Goal: Transaction & Acquisition: Purchase product/service

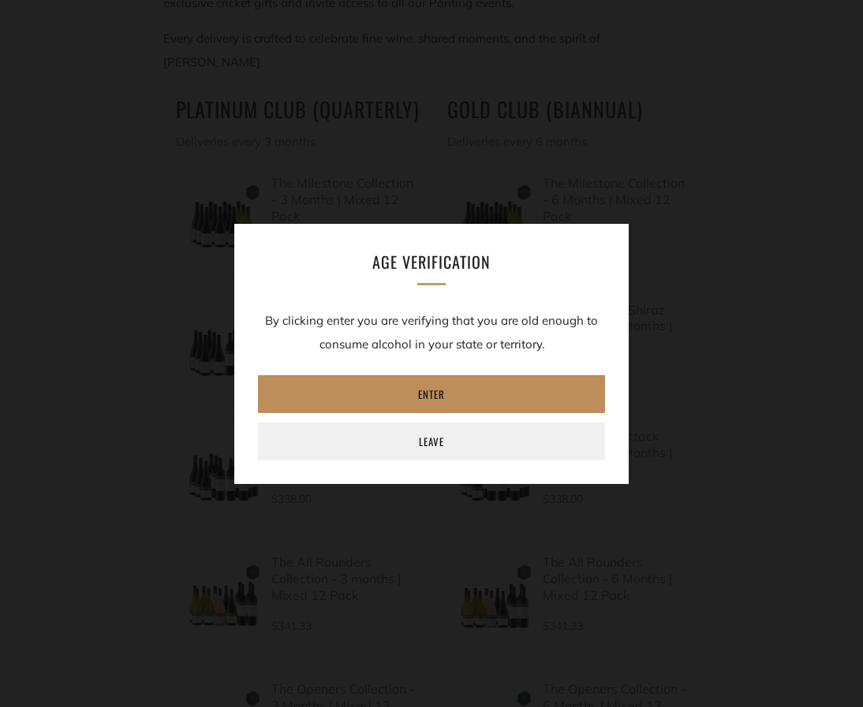
click at [450, 397] on link "Enter" at bounding box center [431, 394] width 347 height 38
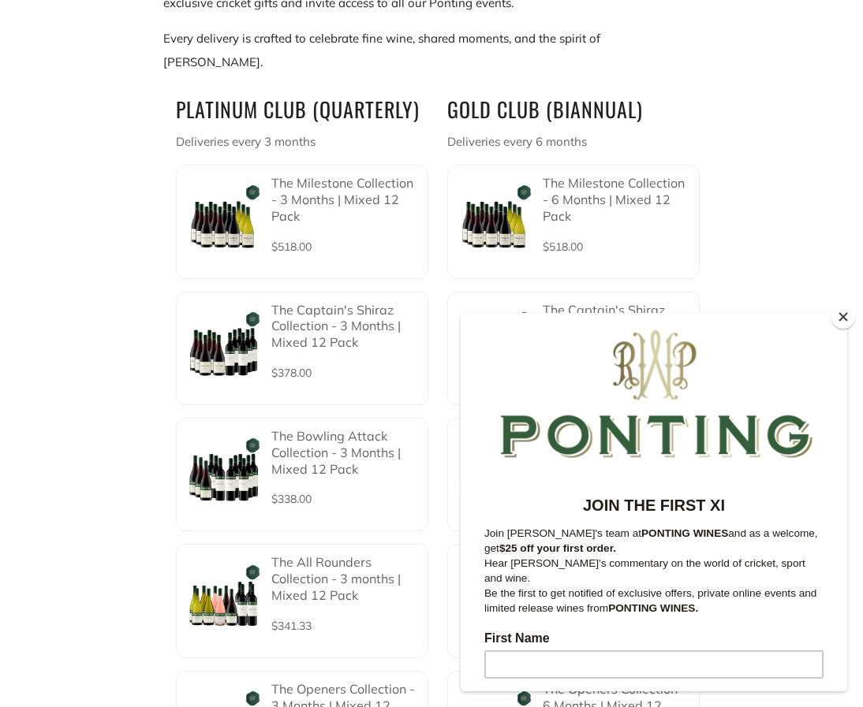
click at [840, 315] on button "Close" at bounding box center [843, 317] width 24 height 24
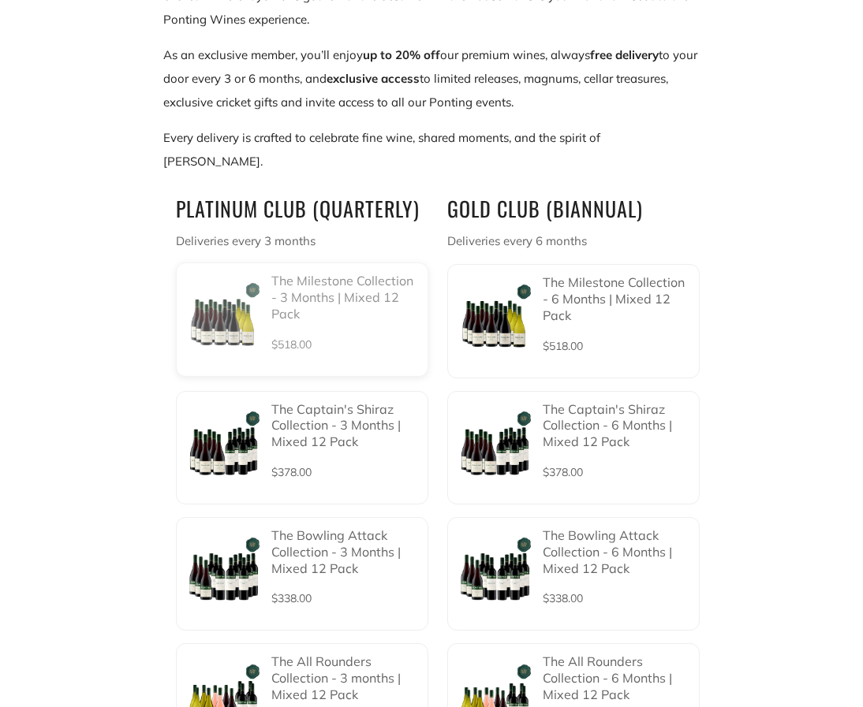
scroll to position [362, 0]
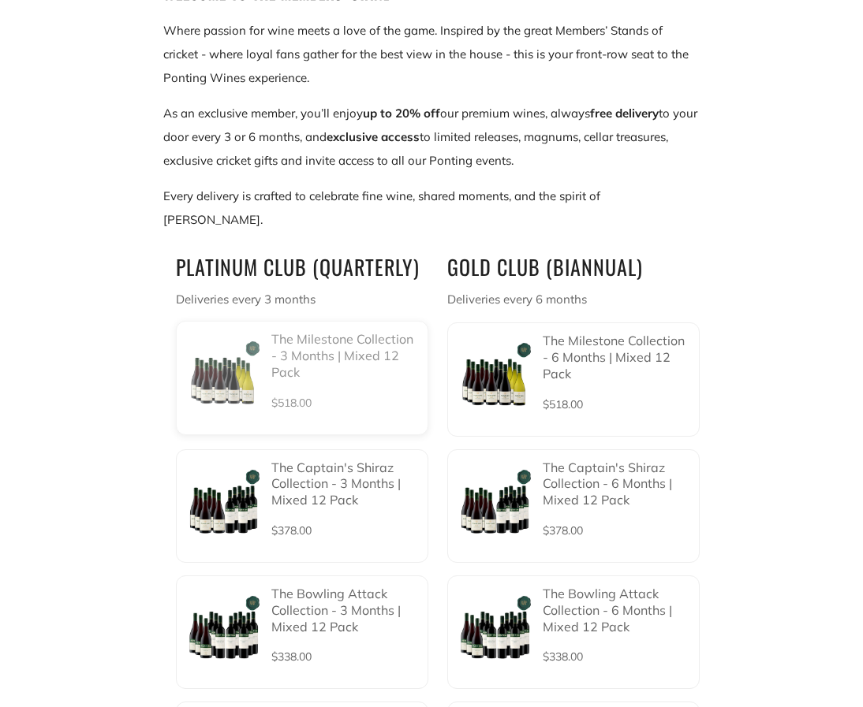
click at [221, 345] on img at bounding box center [224, 378] width 76 height 76
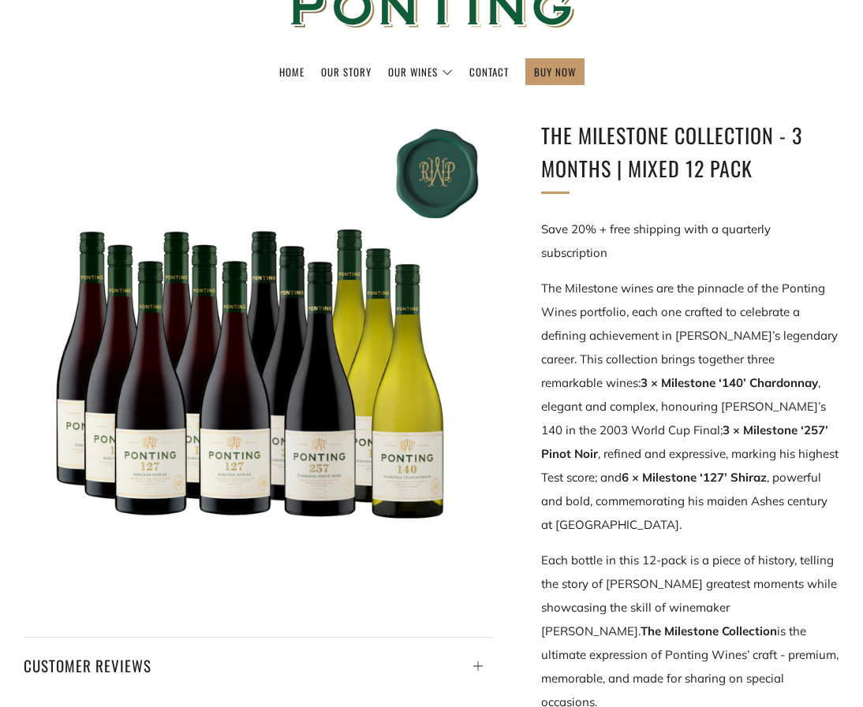
scroll to position [261, 0]
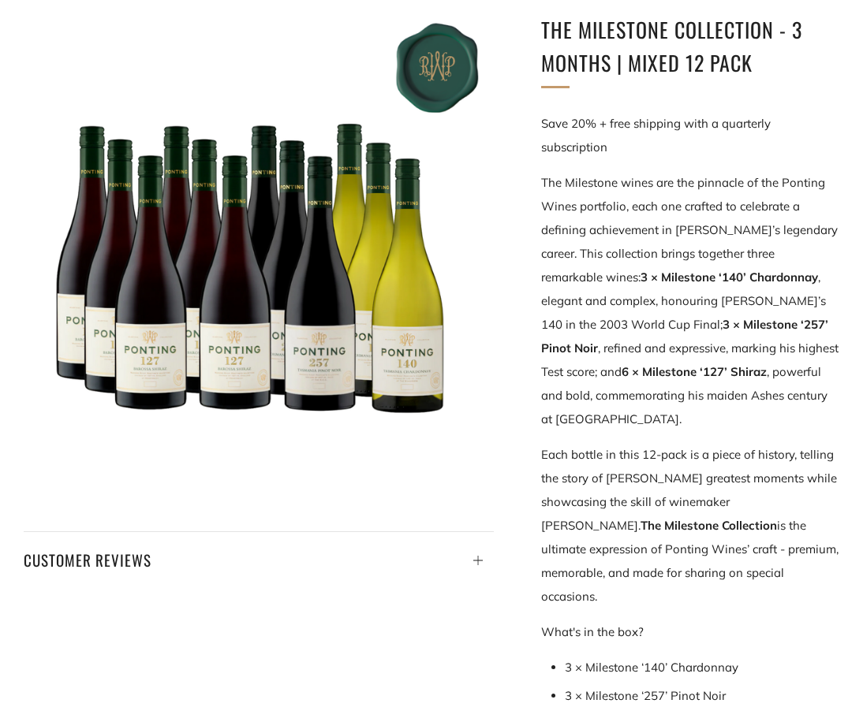
click at [379, 305] on div at bounding box center [259, 248] width 471 height 471
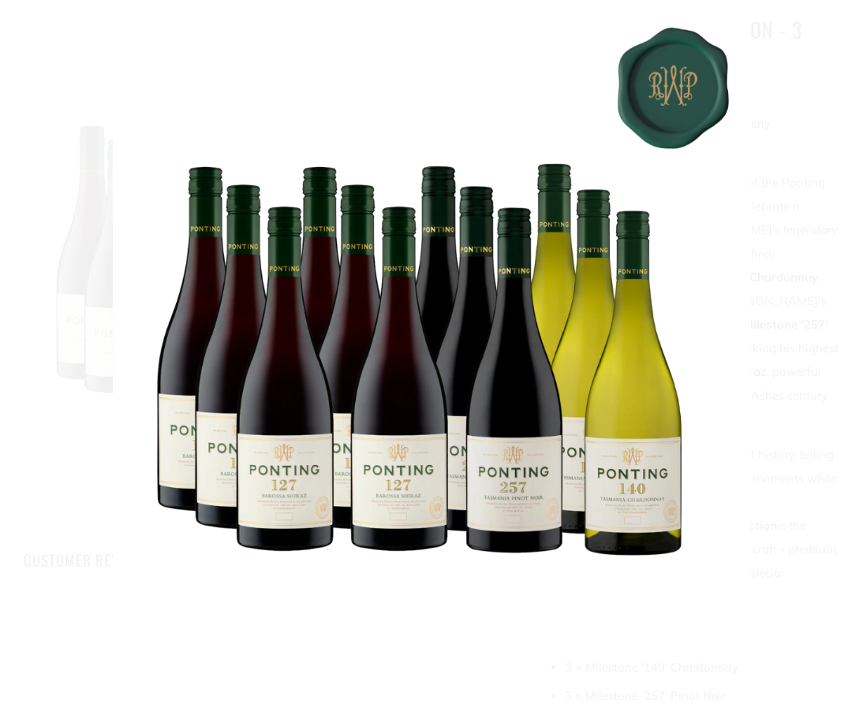
click at [753, 164] on div at bounding box center [544, 367] width 863 height 707
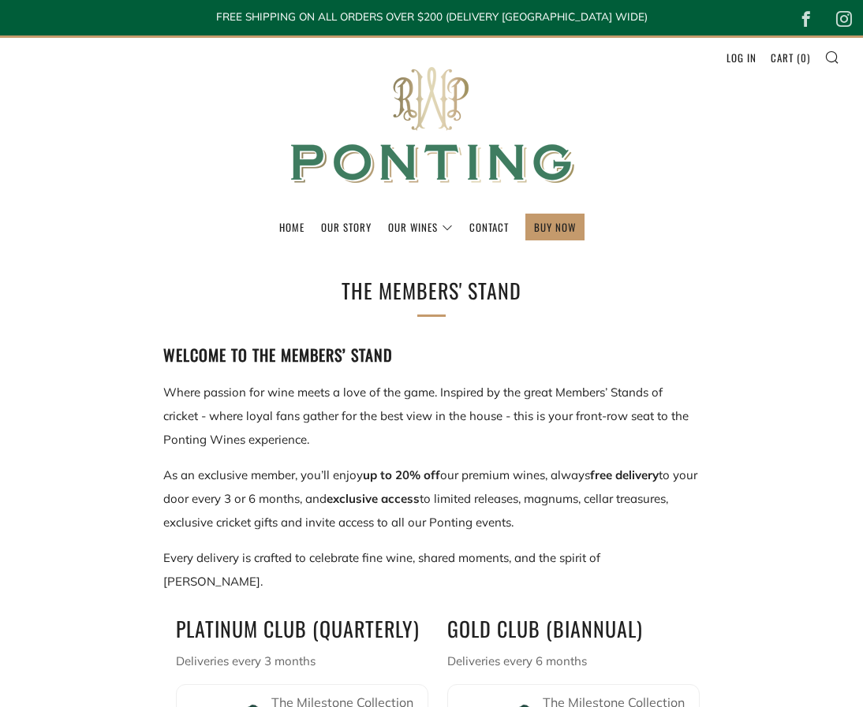
click at [456, 105] on img at bounding box center [431, 126] width 315 height 176
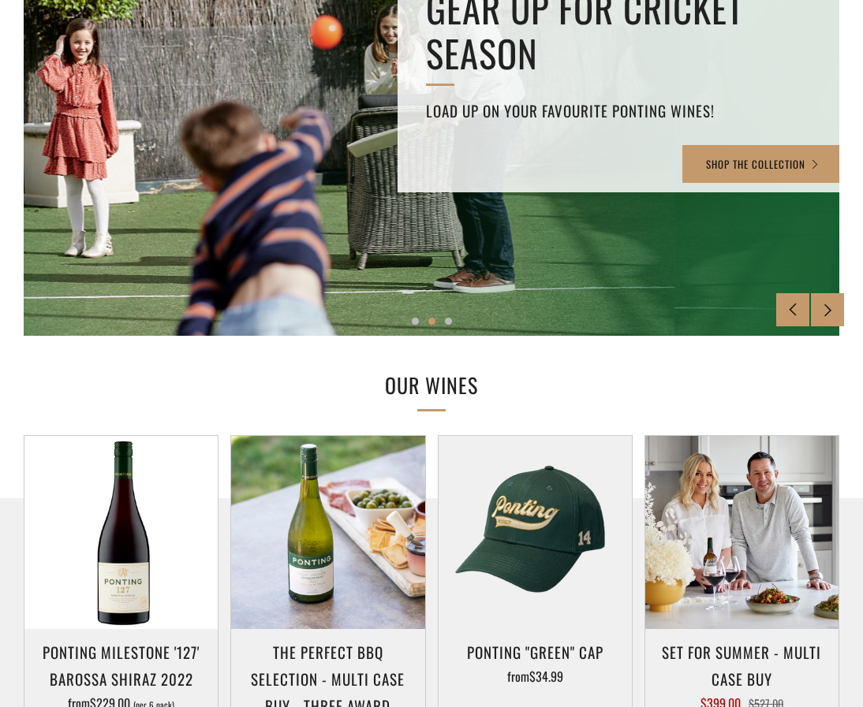
scroll to position [405, 0]
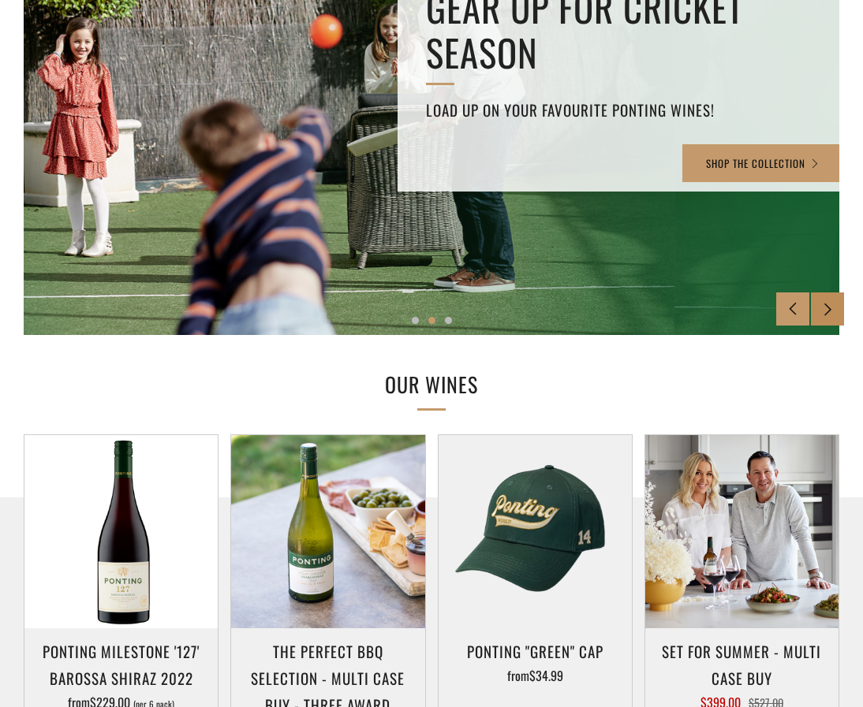
click at [832, 309] on icon at bounding box center [827, 308] width 13 height 13
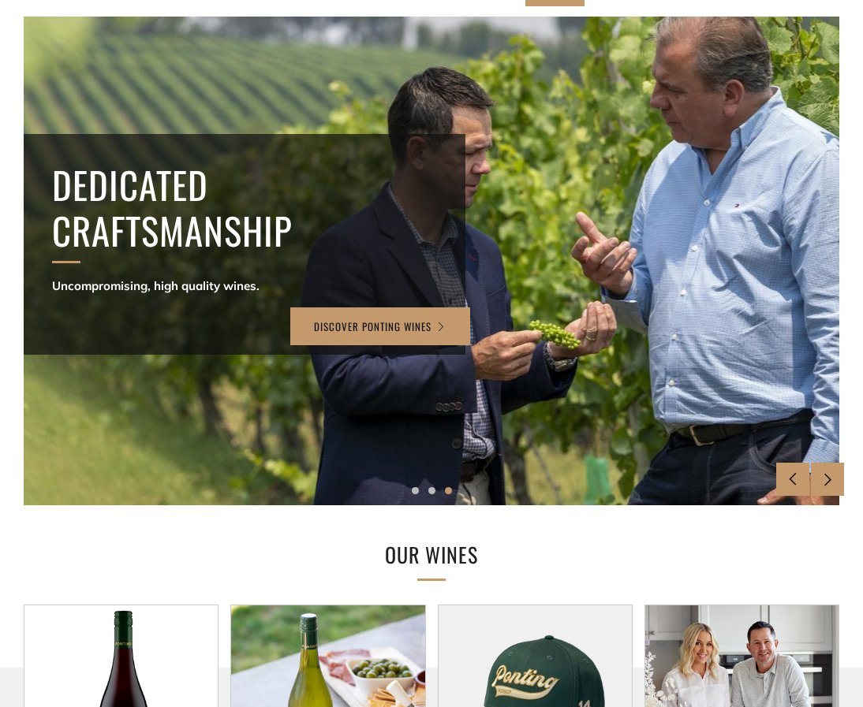
scroll to position [203, 0]
